Goal: Check status

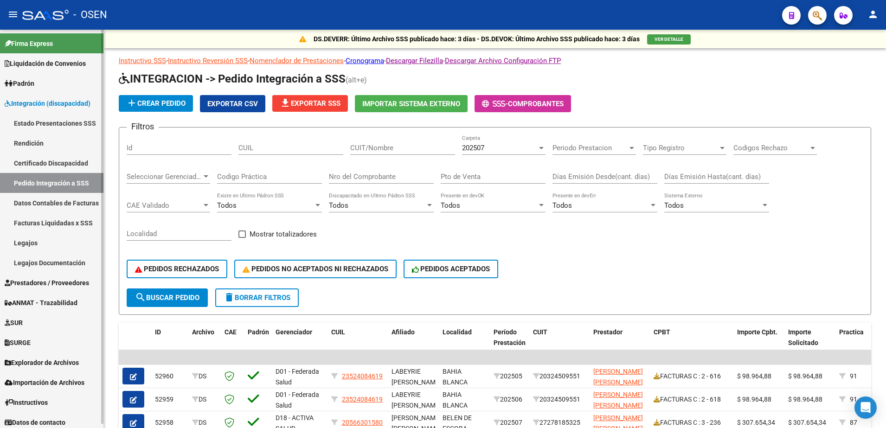
scroll to position [232, 0]
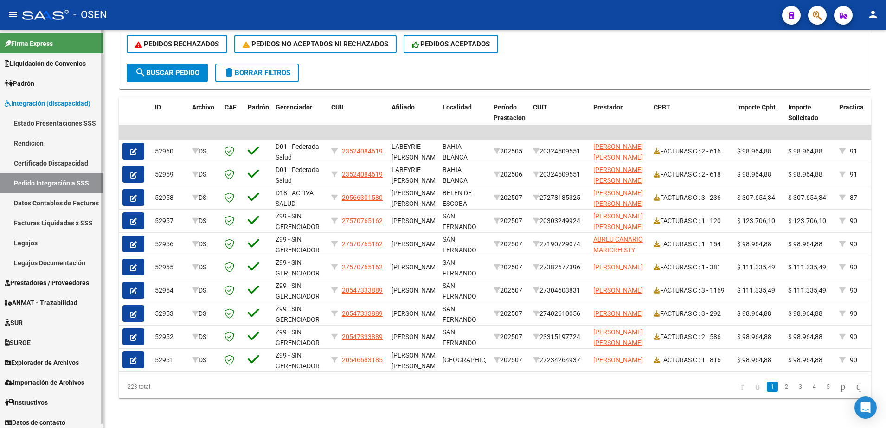
click at [39, 288] on link "Prestadores / Proveedores" at bounding box center [52, 283] width 104 height 20
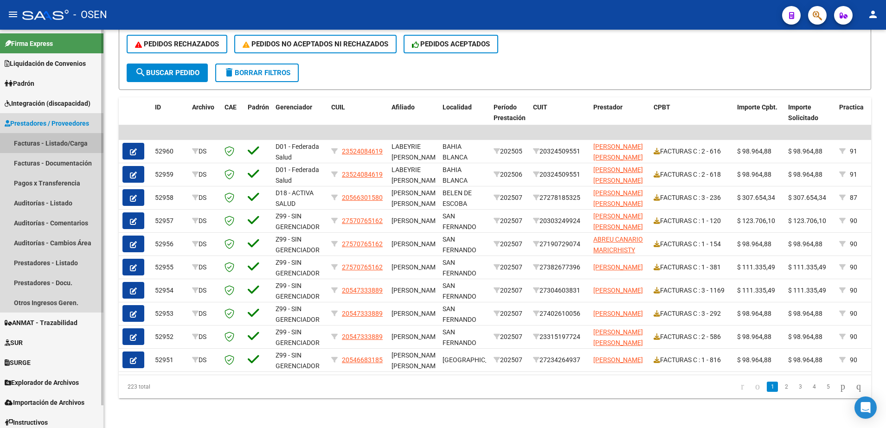
click at [40, 144] on link "Facturas - Listado/Carga" at bounding box center [52, 143] width 104 height 20
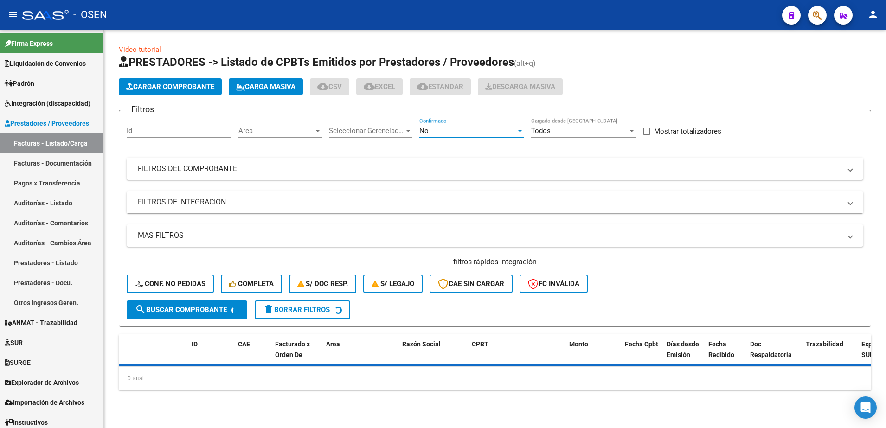
click at [462, 131] on div "No" at bounding box center [468, 131] width 97 height 8
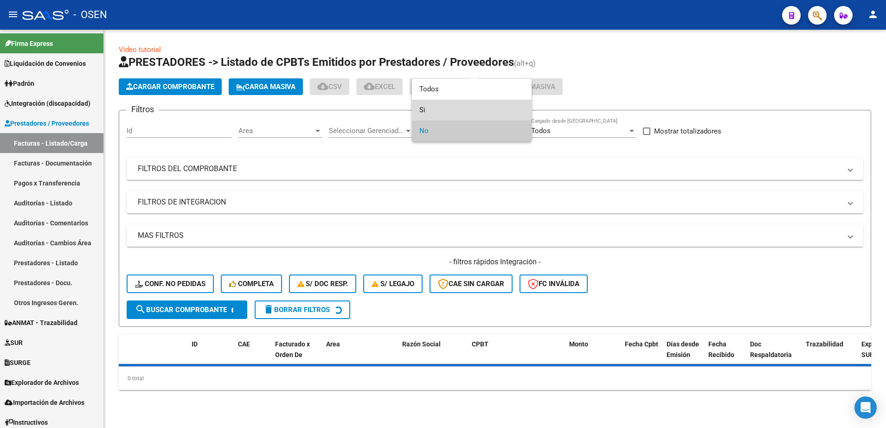
click at [459, 110] on span "Si" at bounding box center [472, 110] width 105 height 21
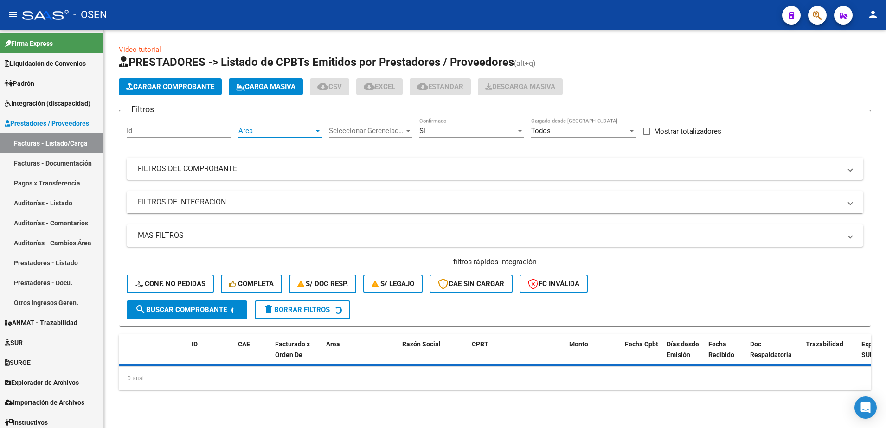
click at [259, 129] on span "Area" at bounding box center [276, 131] width 75 height 8
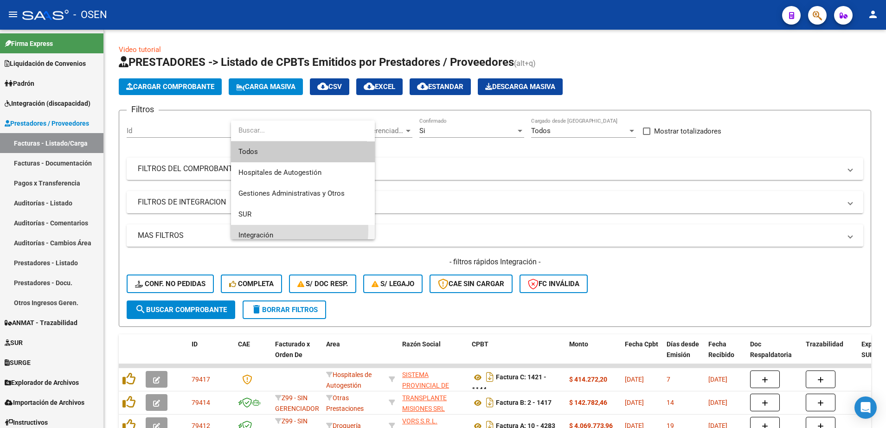
click at [260, 230] on span "Integración" at bounding box center [303, 235] width 129 height 21
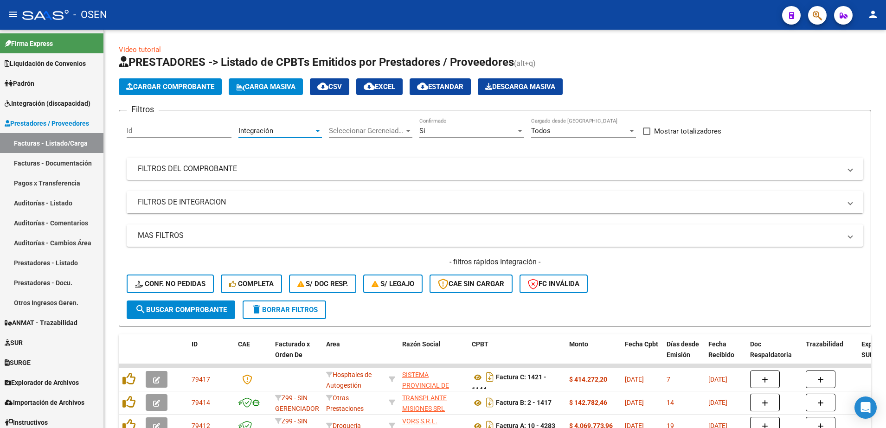
scroll to position [6, 0]
click at [190, 197] on mat-panel-title "FILTROS DE INTEGRACION" at bounding box center [490, 202] width 704 height 10
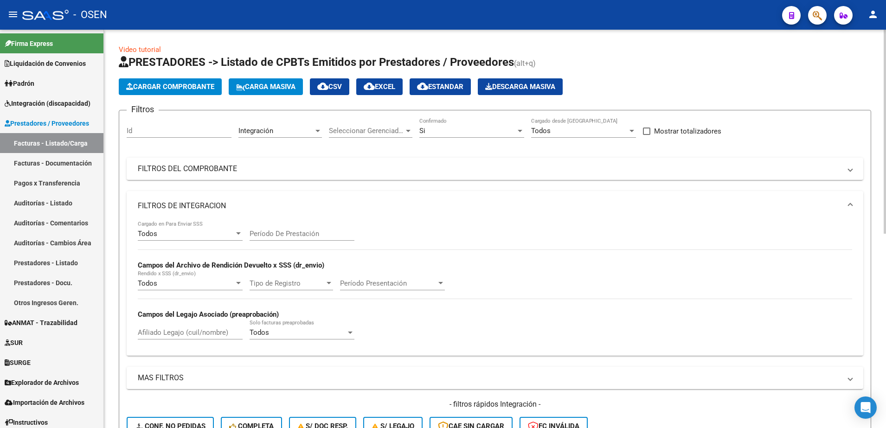
click at [159, 228] on div "Todos Cargado en Para Enviar SSS" at bounding box center [190, 231] width 105 height 20
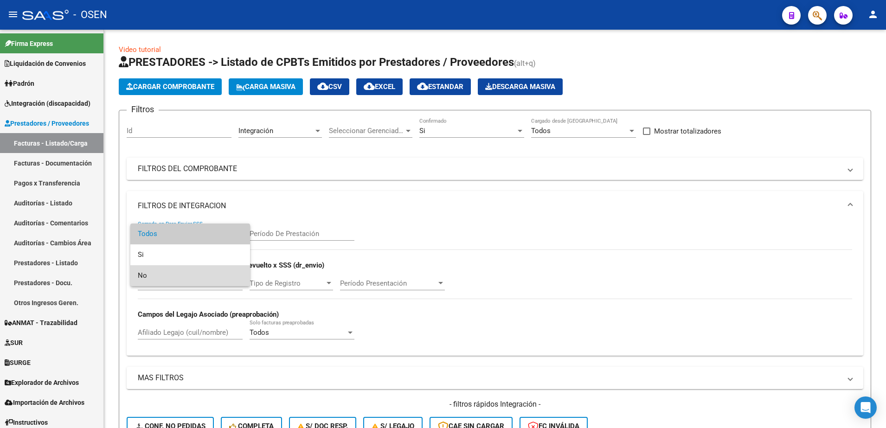
click at [154, 279] on span "No" at bounding box center [190, 275] width 105 height 21
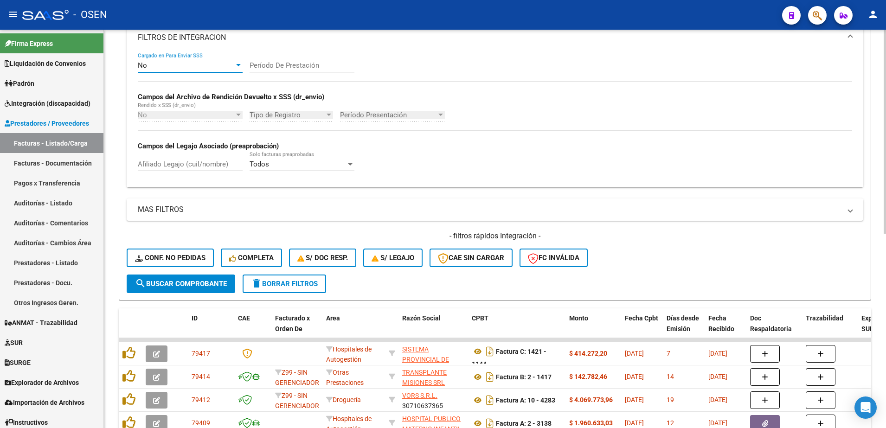
scroll to position [192, 0]
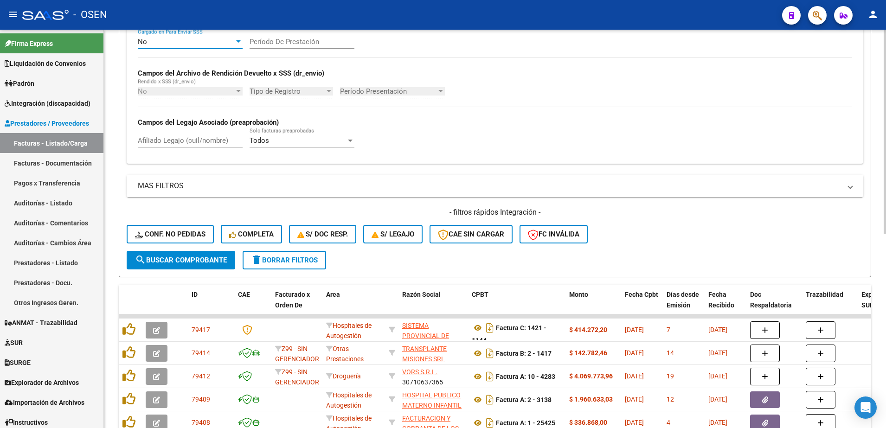
click at [886, 227] on html "menu - OSEN person Firma Express Liquidación de Convenios SSS - Sur Padrón Afil…" at bounding box center [443, 214] width 886 height 428
click at [217, 260] on span "search Buscar Comprobante" at bounding box center [181, 260] width 92 height 8
